Goal: Contribute content

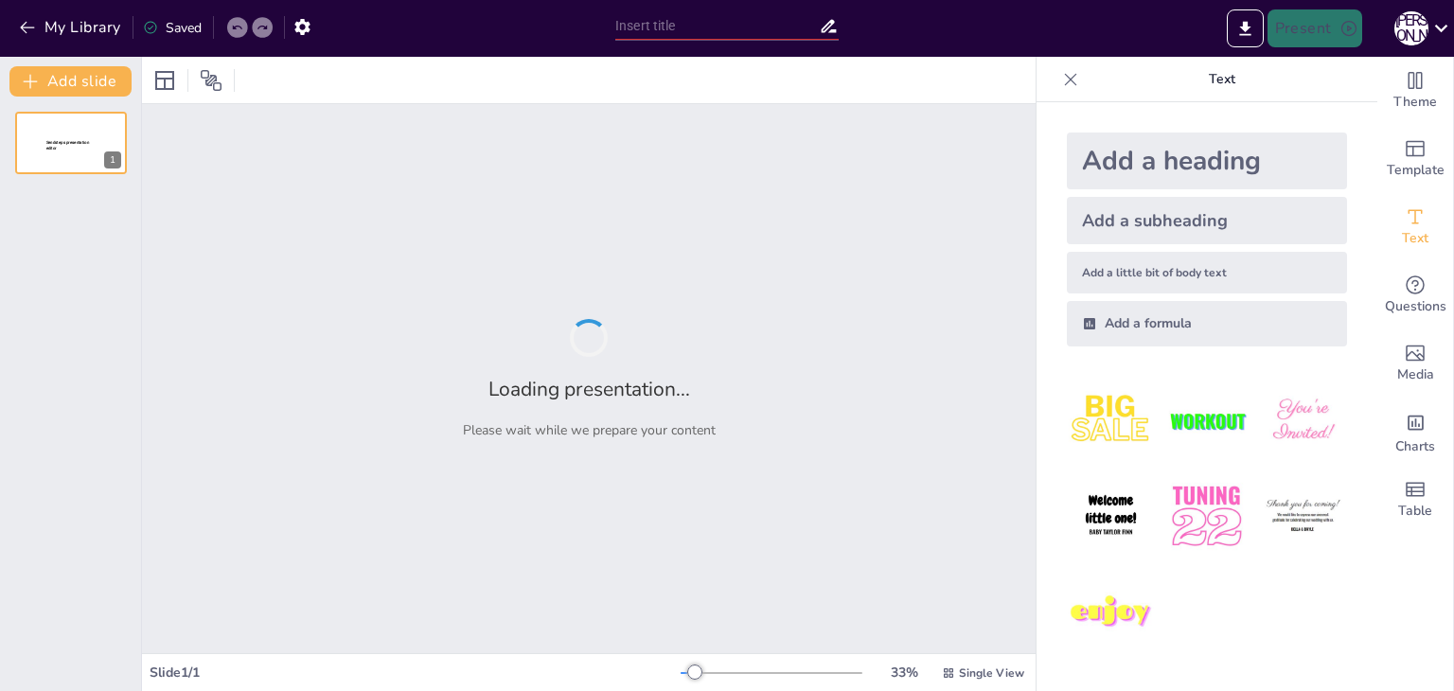
type input "New Sendsteps"
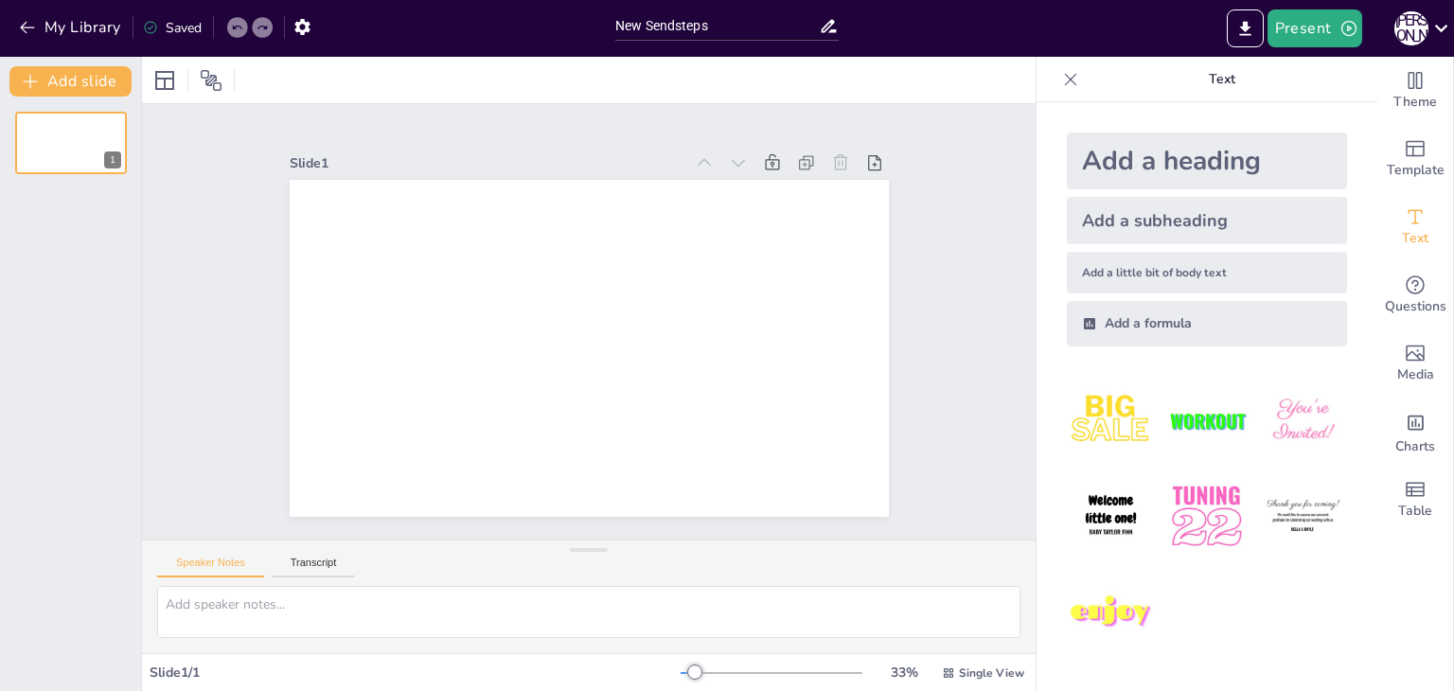
click at [1117, 164] on div "Add a heading" at bounding box center [1207, 161] width 280 height 57
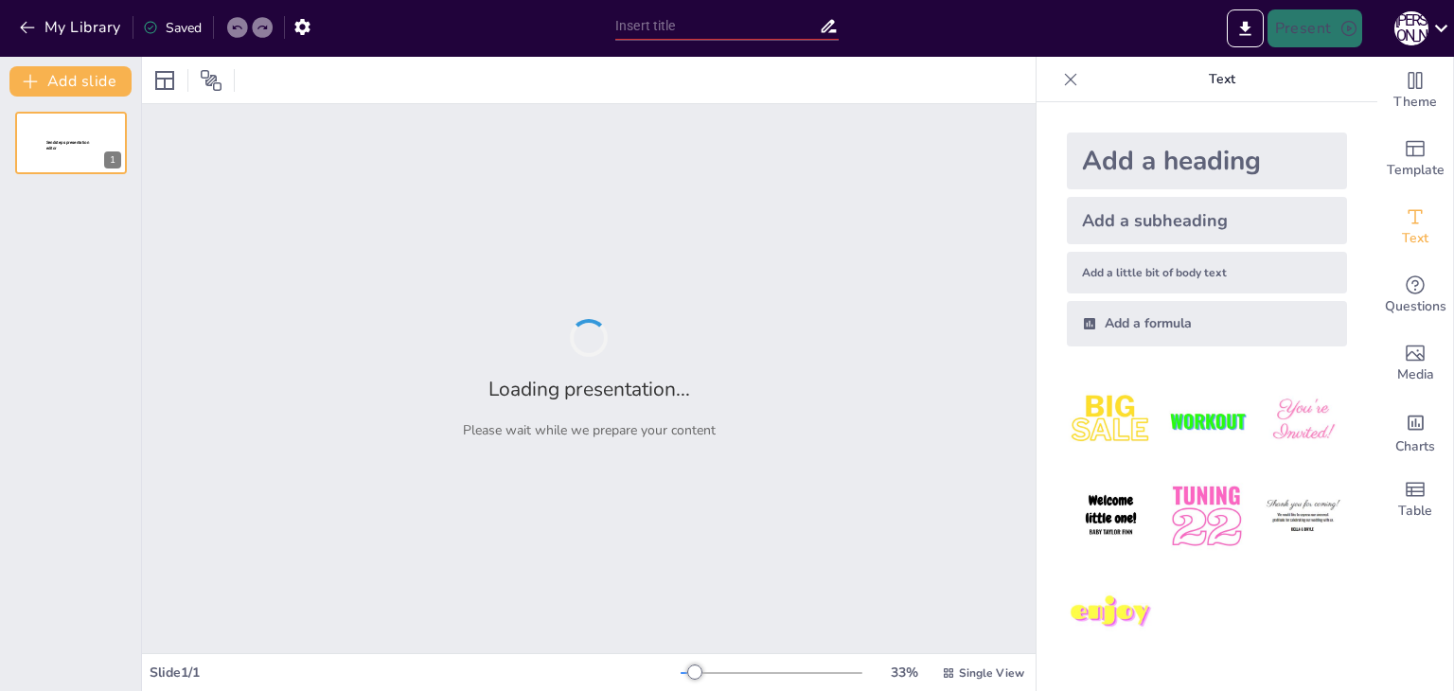
type input "Вплив зовнішнього вигляду на самовираження та ідентичність"
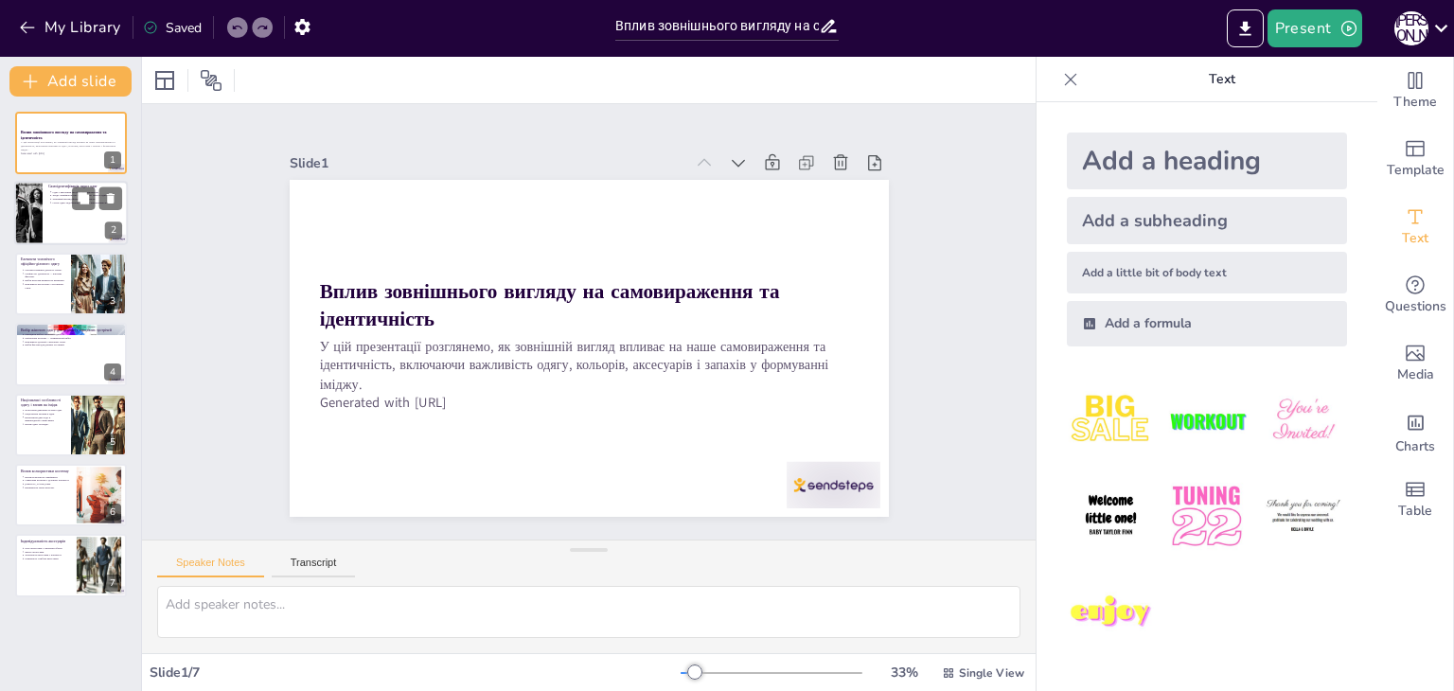
click at [59, 202] on p "Стиль одягу відображає соціальну приналежність." at bounding box center [88, 204] width 70 height 4
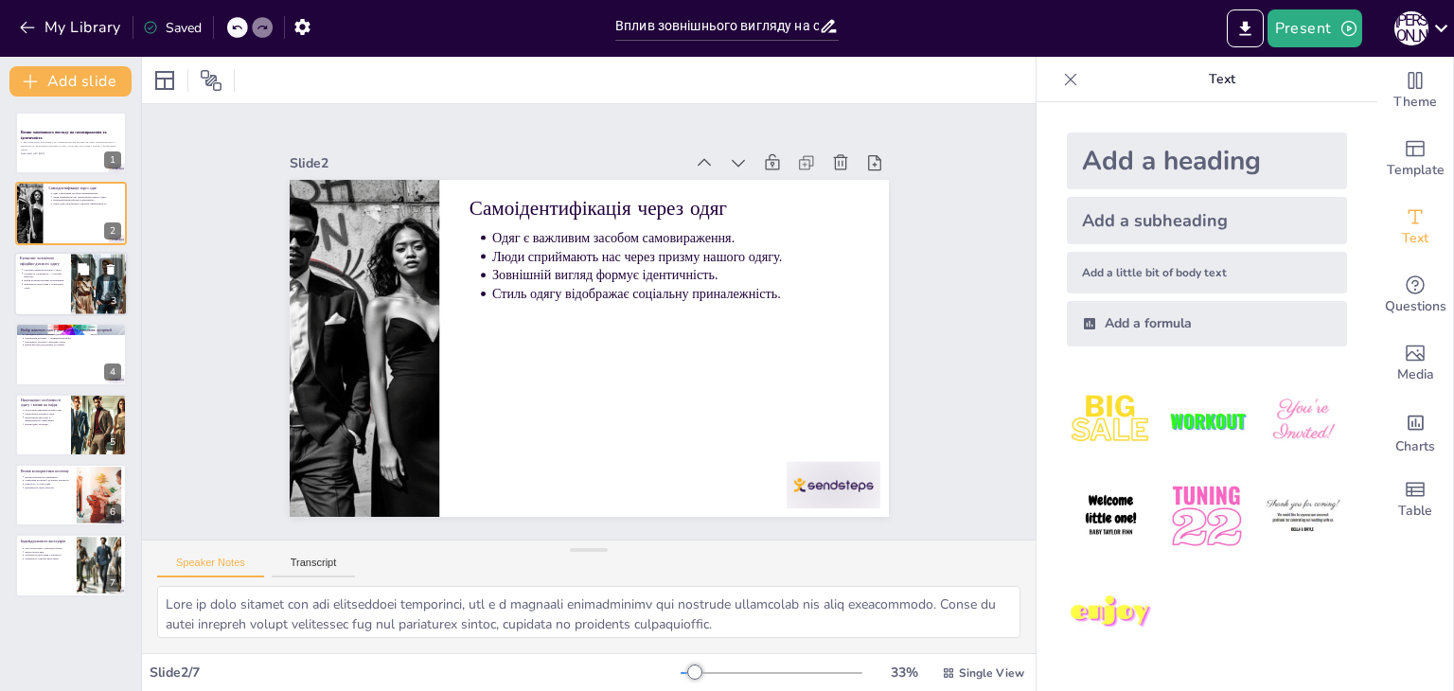
click at [68, 296] on div at bounding box center [71, 284] width 114 height 64
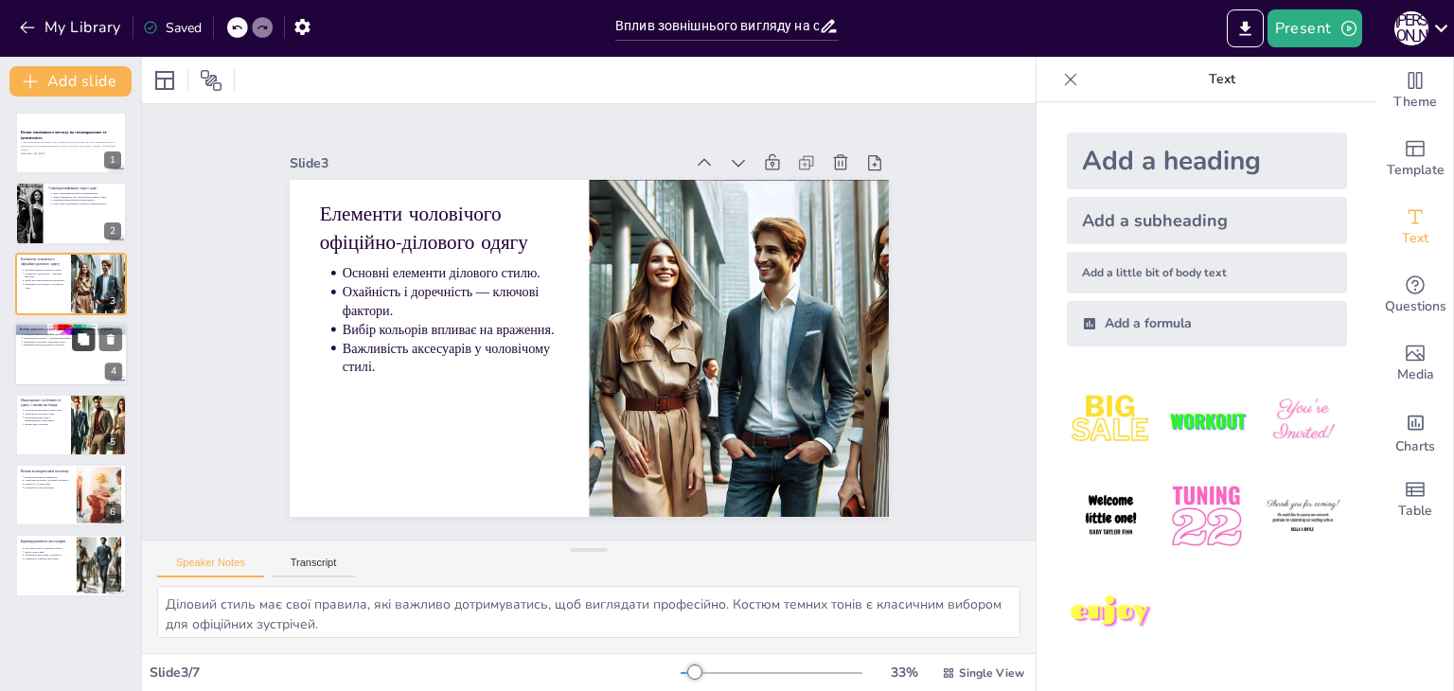
click at [76, 336] on button at bounding box center [83, 339] width 23 height 23
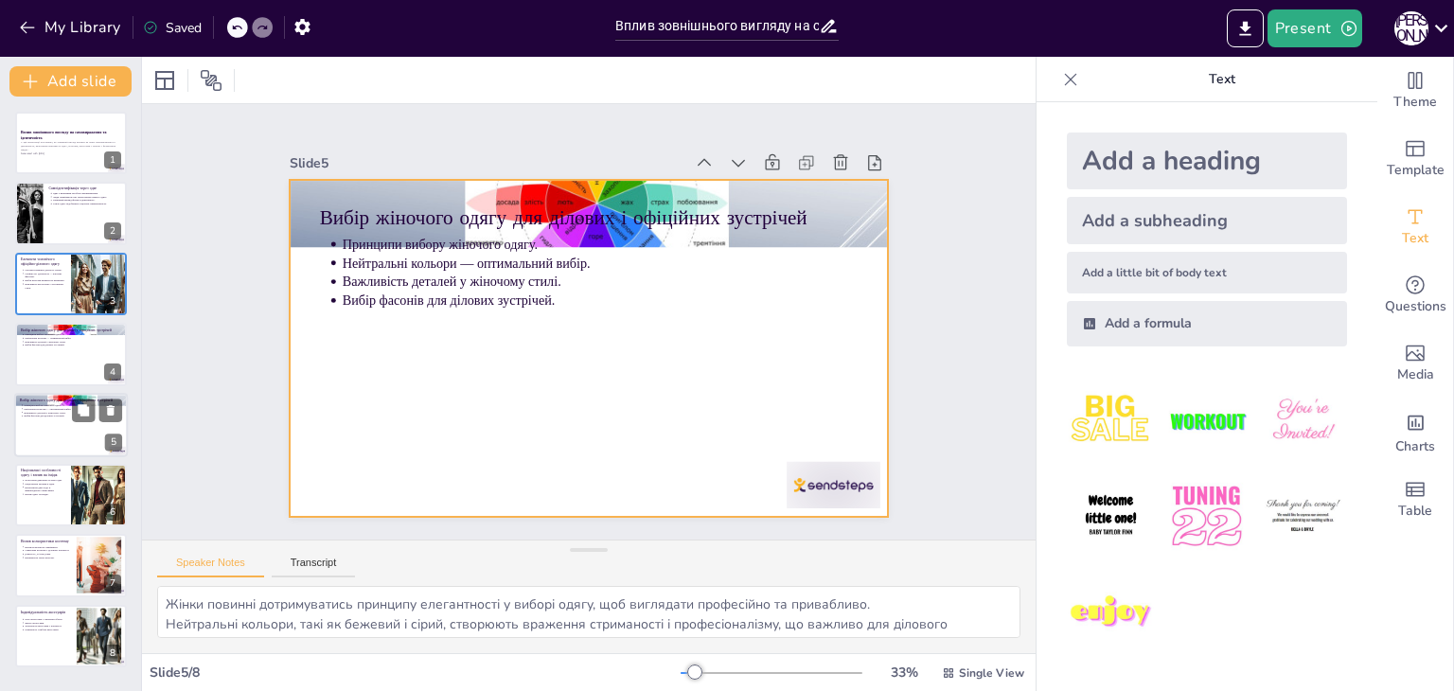
click at [64, 440] on div at bounding box center [71, 425] width 114 height 64
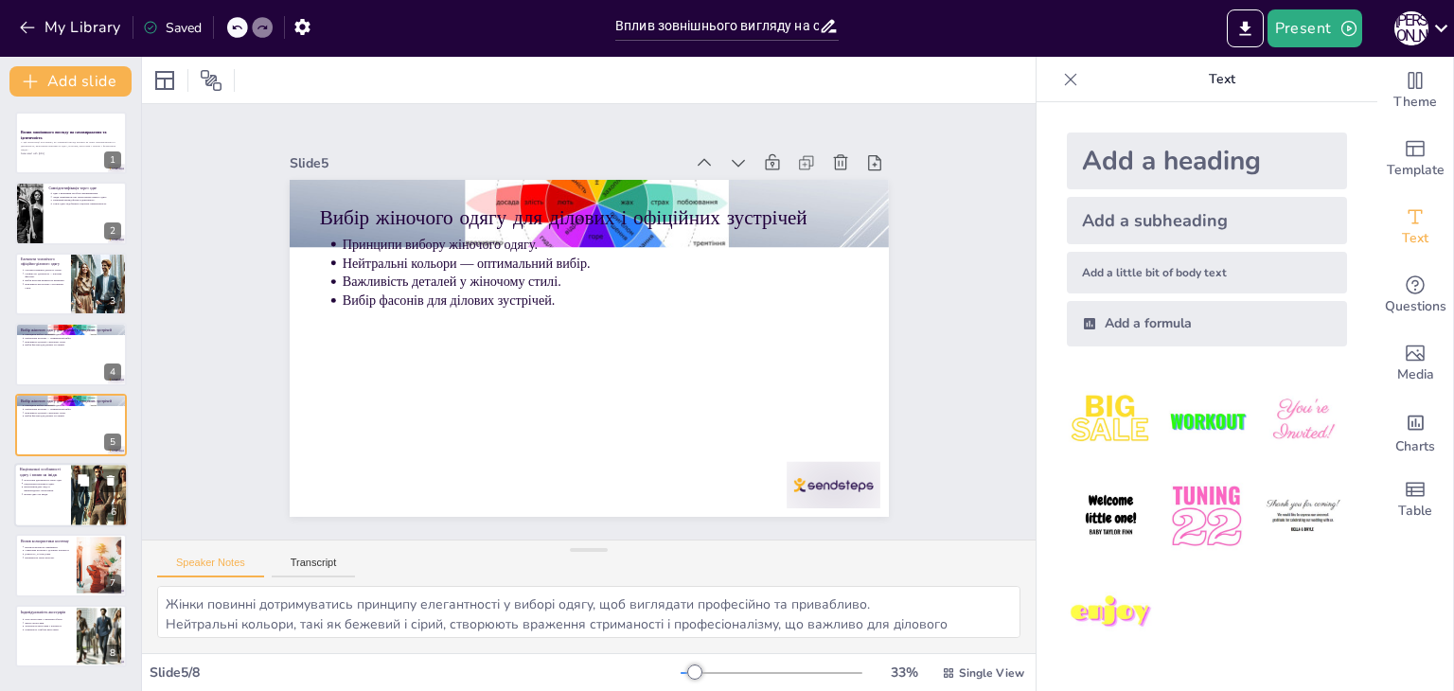
click at [61, 494] on p "Вплив одягу на імідж." at bounding box center [45, 494] width 42 height 4
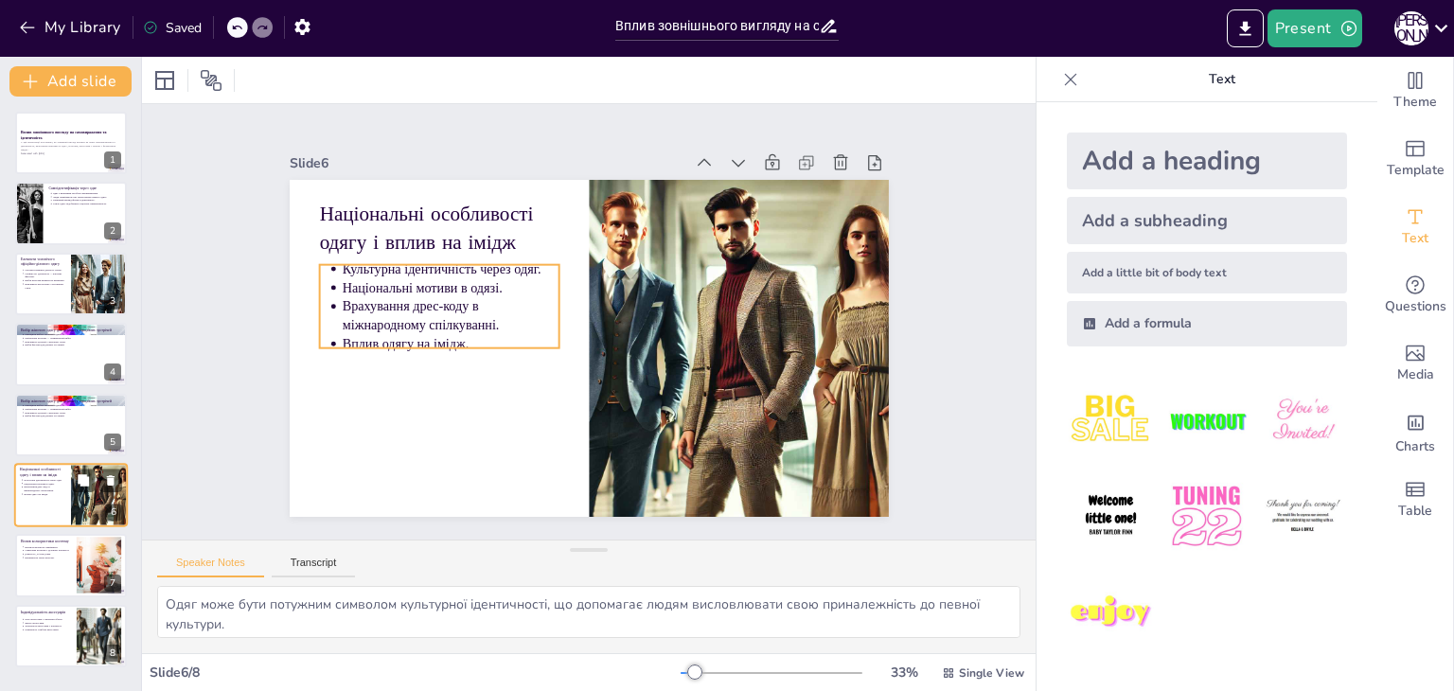
click at [54, 489] on p "Врахування дрес-коду в міжнародному спілкуванні." at bounding box center [45, 490] width 42 height 8
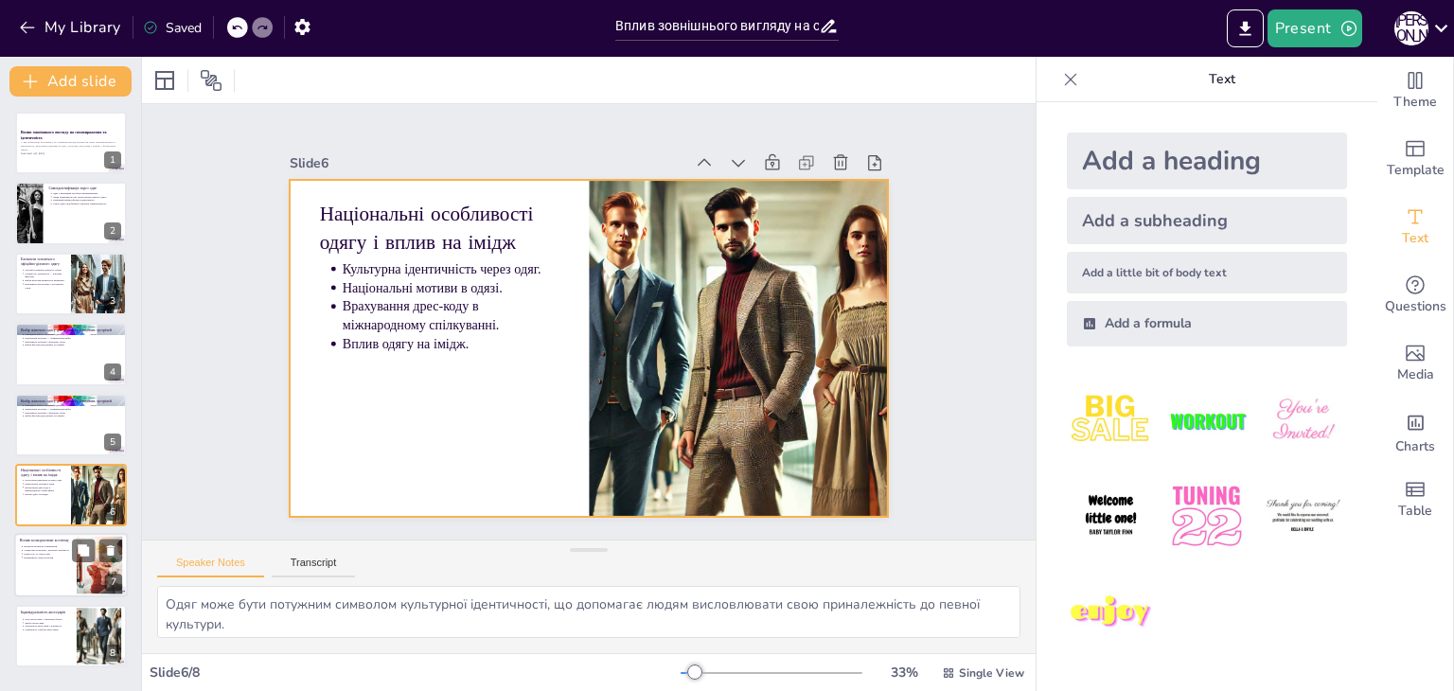
click at [62, 547] on ul "Вплив кольорів на сприйняття. Символіка кольорів у діловому контексті. Гармоній…" at bounding box center [45, 552] width 51 height 14
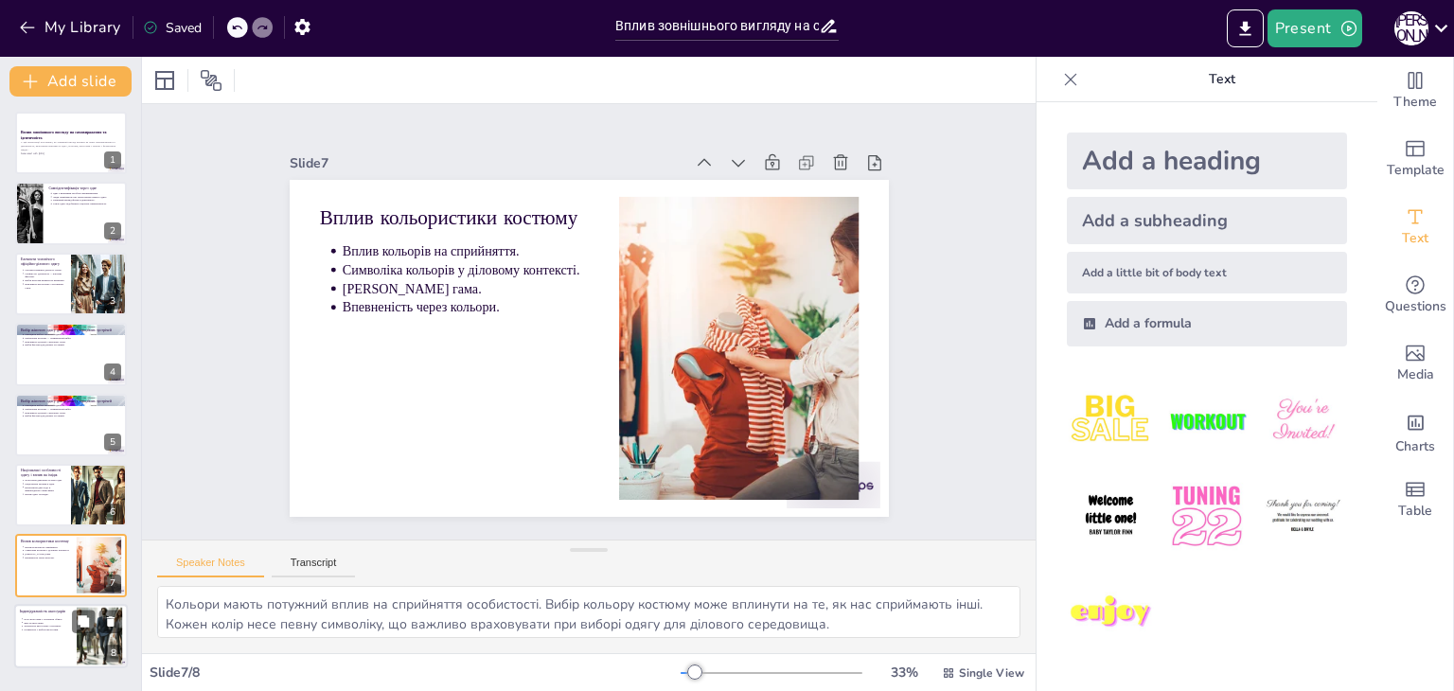
click at [56, 610] on p "Індивідуальність аксесуарів" at bounding box center [45, 612] width 51 height 6
type textarea "Аксесуари можуть суттєво підкреслити особистий стиль. Вони завершують образ і м…"
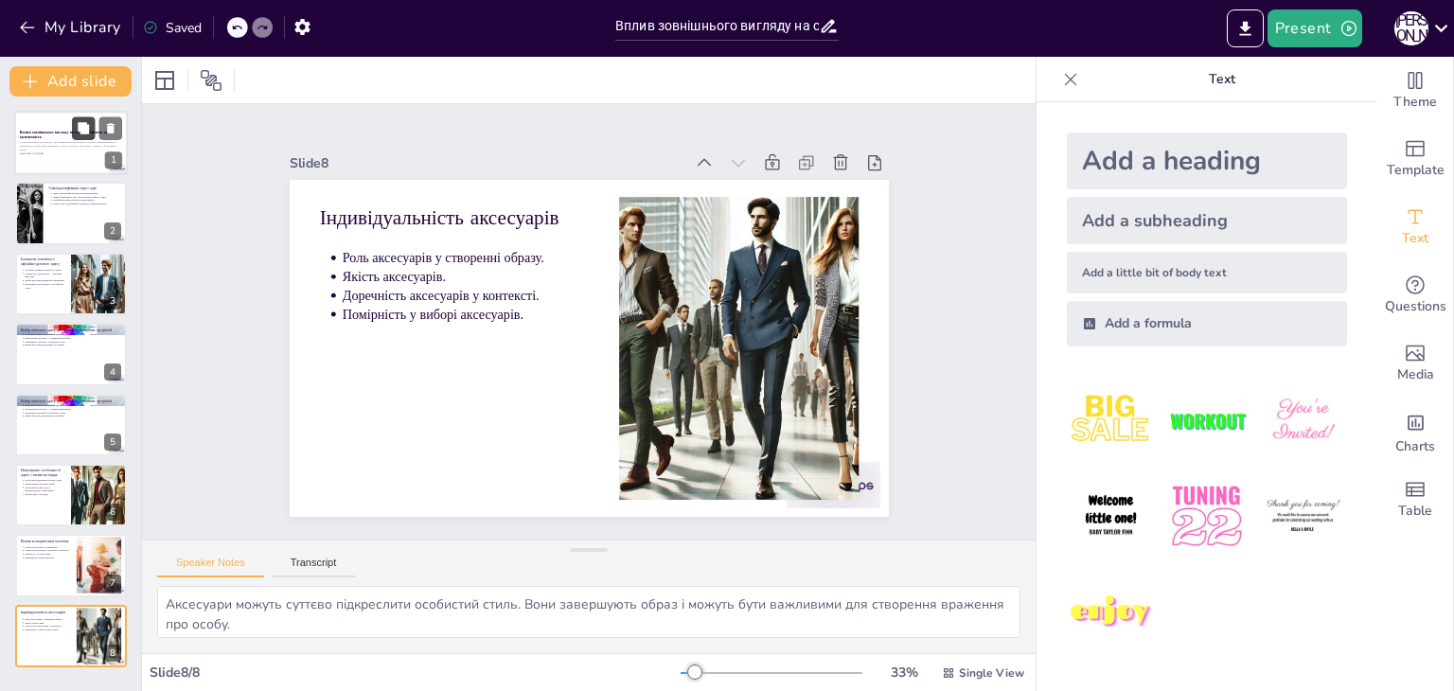
click at [72, 132] on button at bounding box center [83, 127] width 23 height 23
